Goal: Transaction & Acquisition: Purchase product/service

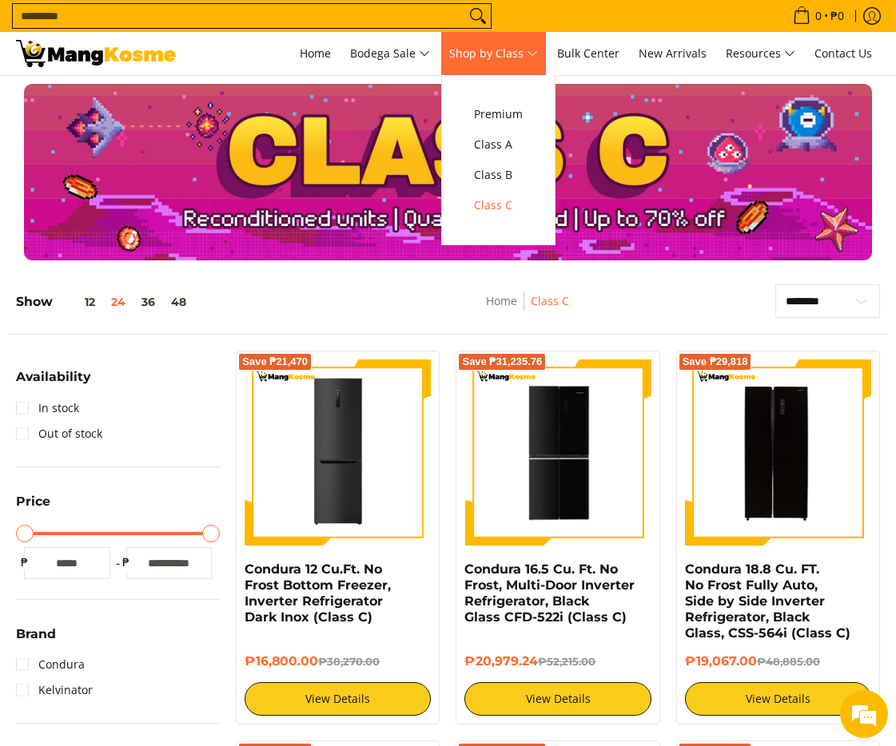
click at [494, 54] on span "Shop by Class" at bounding box center [493, 54] width 89 height 20
click at [499, 209] on span "Class C" at bounding box center [498, 206] width 49 height 20
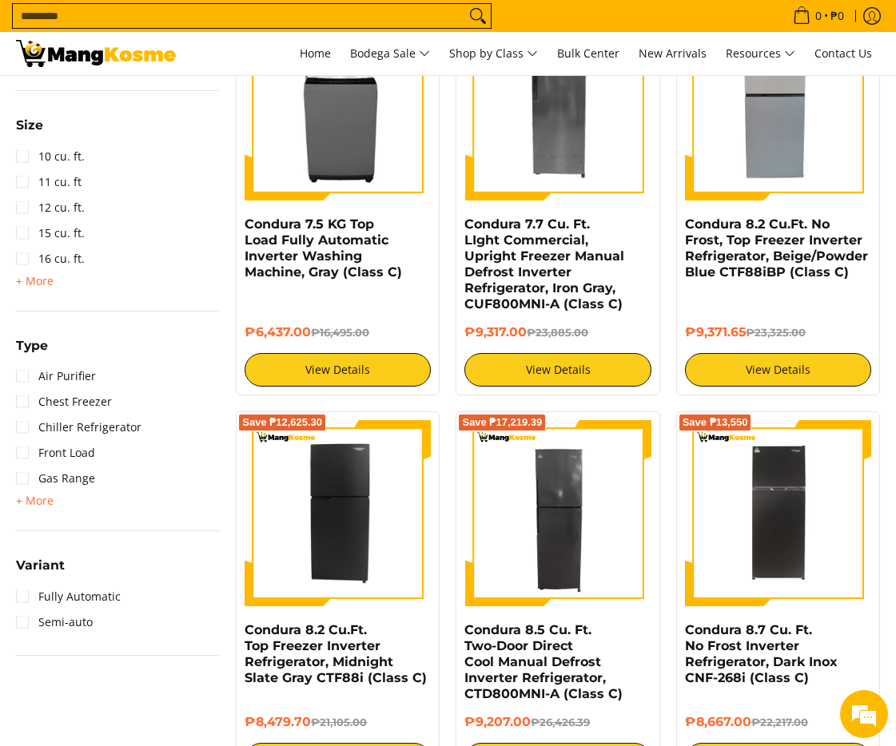
scroll to position [1278, 0]
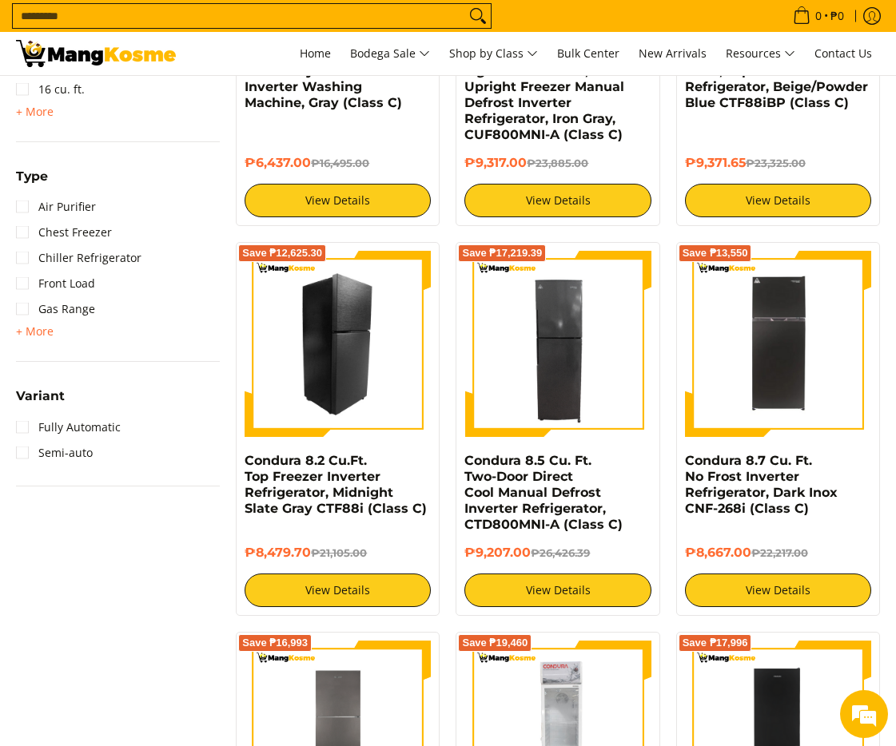
click at [340, 332] on img at bounding box center [337, 344] width 186 height 186
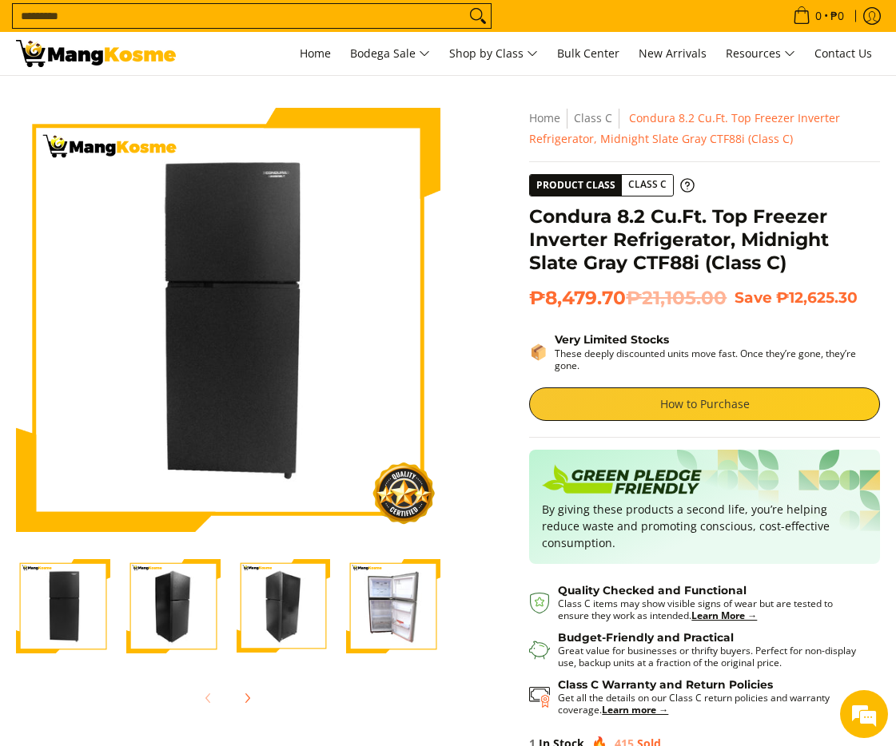
click at [698, 400] on link "How to Purchase" at bounding box center [704, 405] width 351 height 34
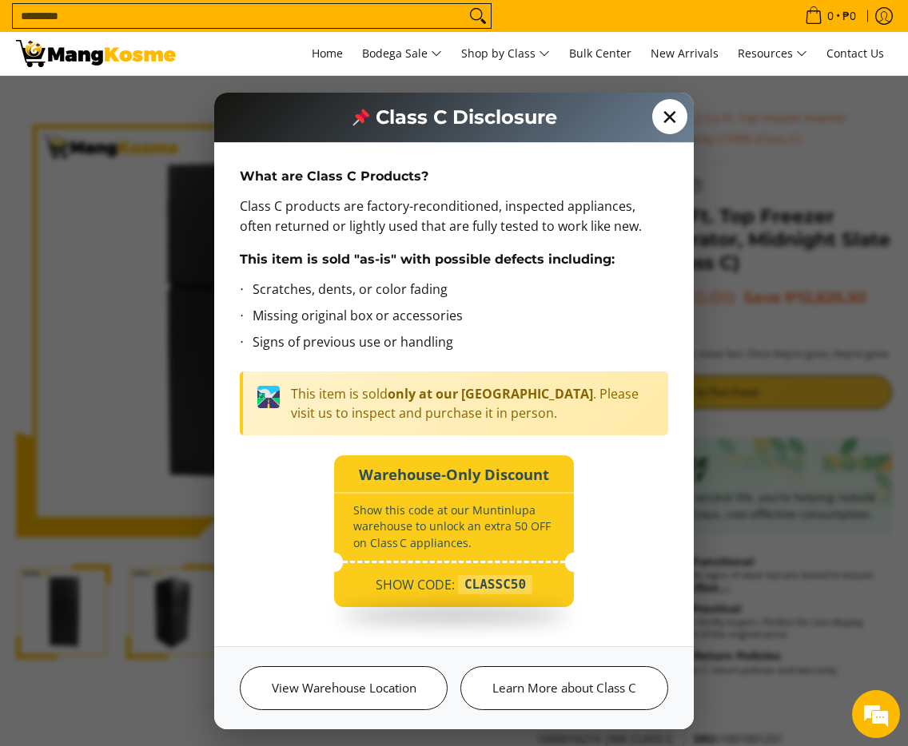
click at [657, 117] on span "✕" at bounding box center [669, 116] width 35 height 35
